Goal: Find specific page/section: Find specific page/section

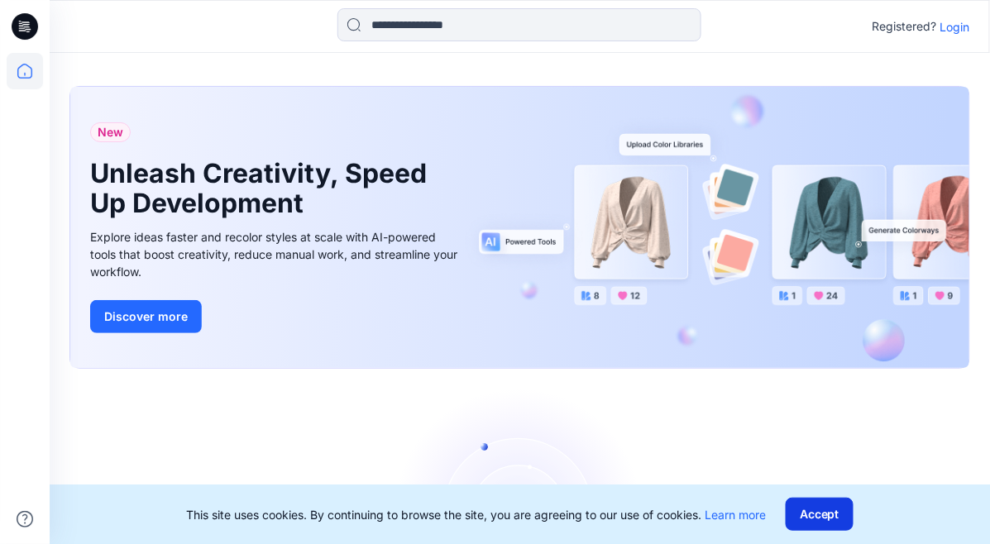
click at [804, 518] on button "Accept" at bounding box center [820, 514] width 68 height 33
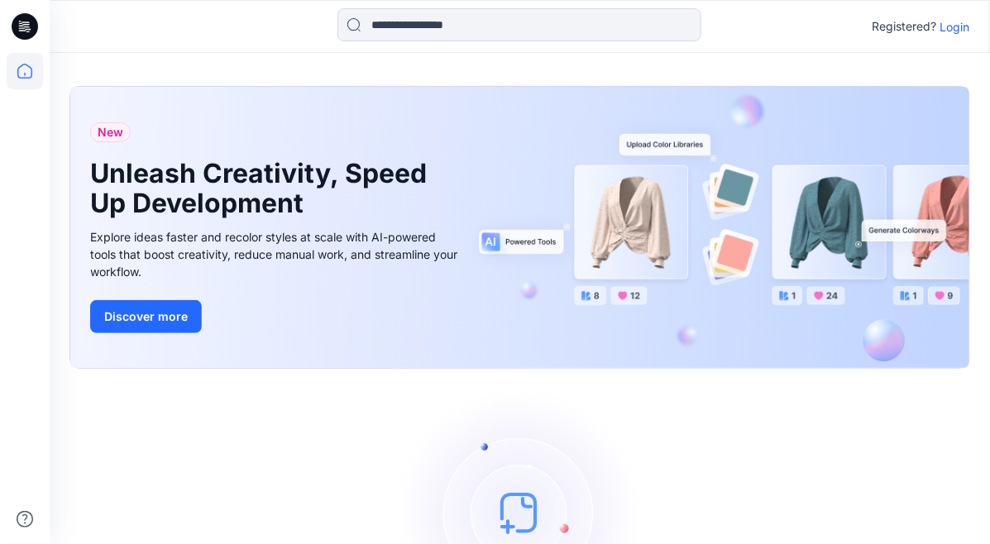
click at [950, 26] on p "Login" at bounding box center [956, 26] width 30 height 17
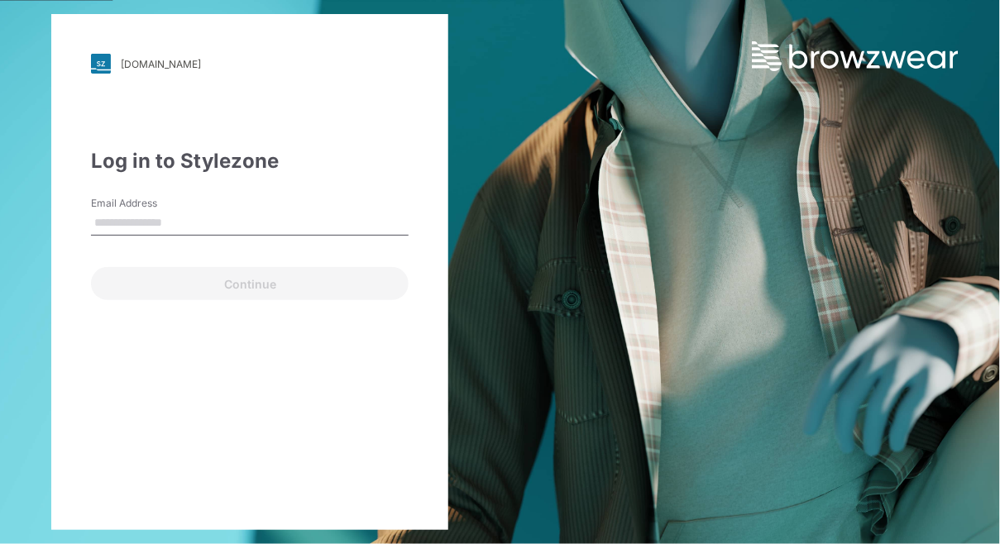
click at [146, 225] on input "Email Address" at bounding box center [250, 223] width 318 height 25
type input "*"
type input "**********"
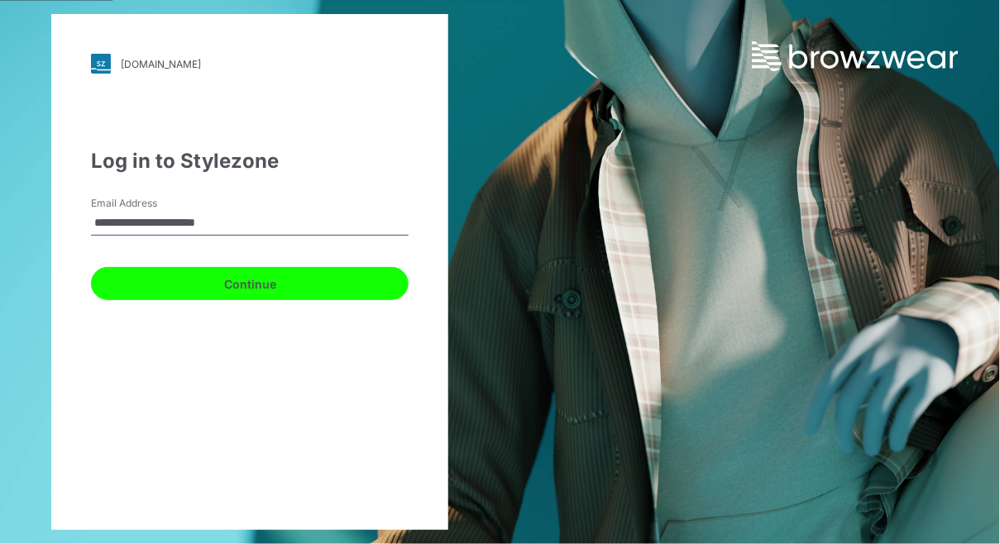
click at [249, 285] on button "Continue" at bounding box center [250, 283] width 318 height 33
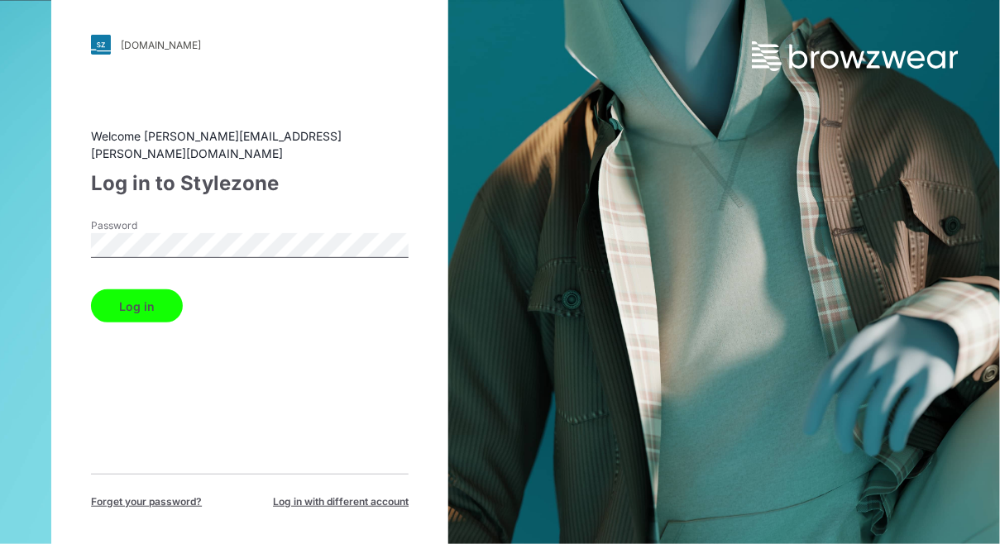
click at [154, 298] on button "Log in" at bounding box center [137, 306] width 92 height 33
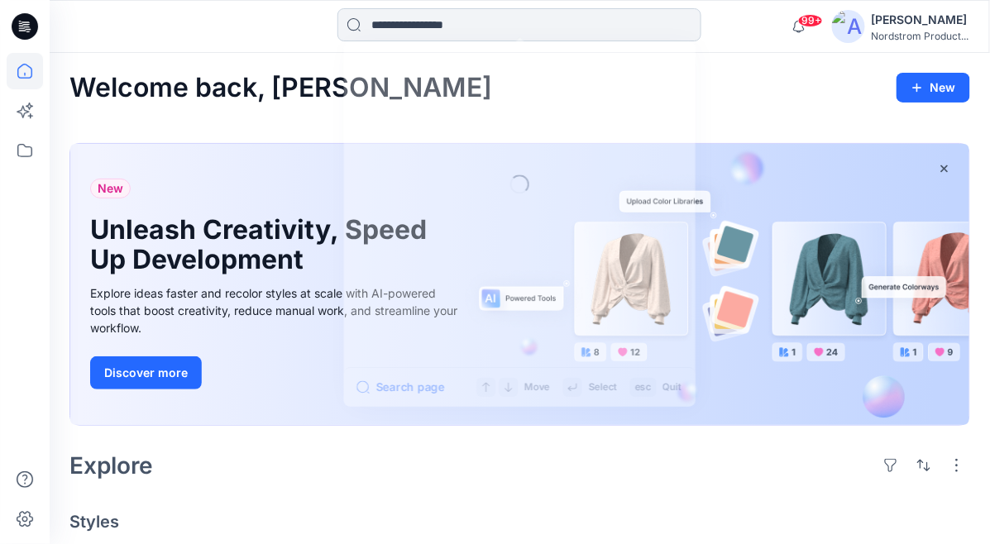
click at [471, 21] on input at bounding box center [519, 24] width 364 height 33
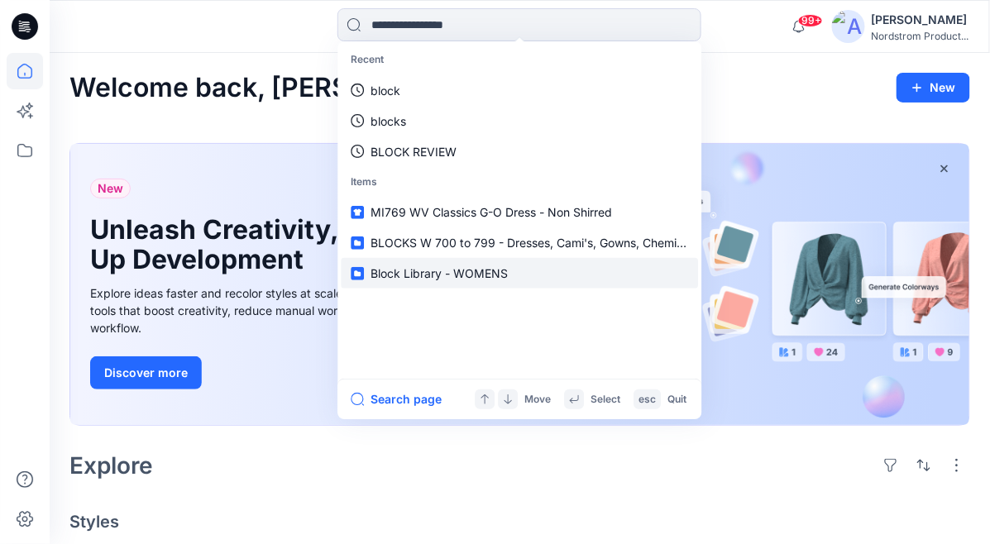
click at [365, 272] on link "Block Library - WOMENS" at bounding box center [519, 273] width 357 height 31
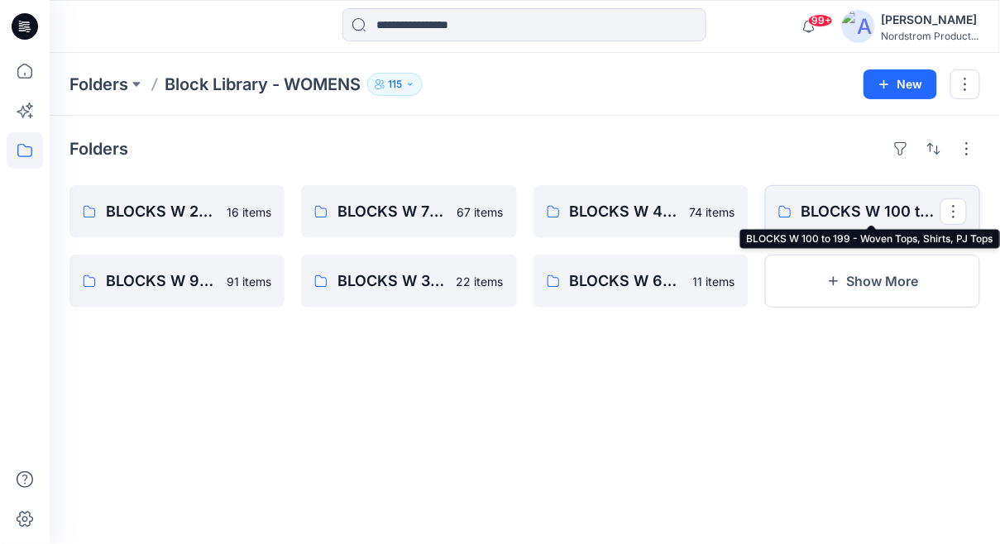
click at [850, 205] on p "BLOCKS W 100 to 199 - Woven Tops, Shirts, PJ Tops" at bounding box center [871, 211] width 139 height 23
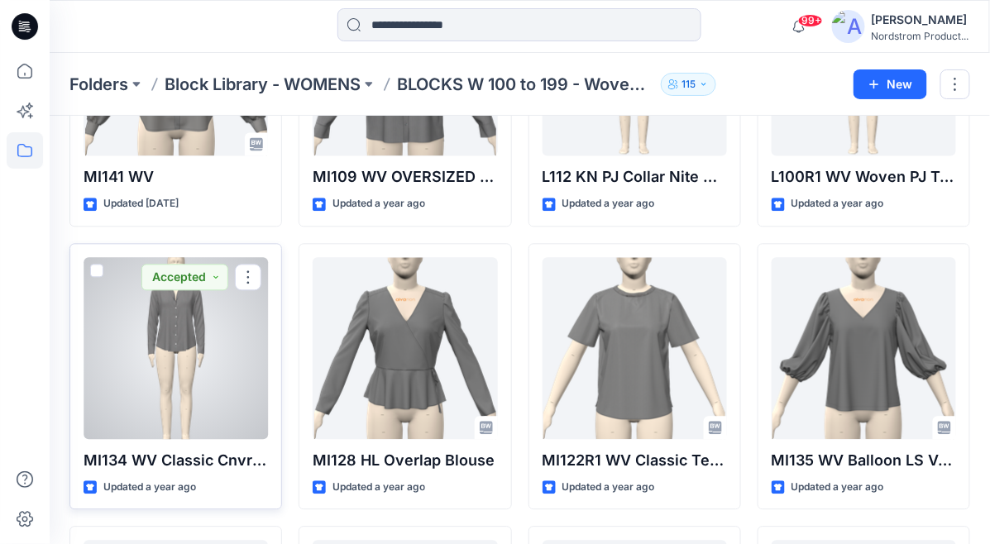
scroll to position [2494, 0]
